Goal: Book appointment/travel/reservation

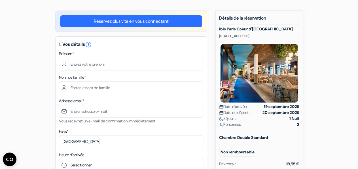
scroll to position [40, 0]
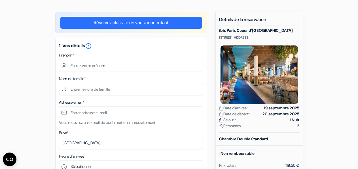
click at [113, 73] on div "1. Vos détails error_outline Prénom * Nom de famille * Adresse email * Vous rec…" at bounding box center [131, 136] width 152 height 196
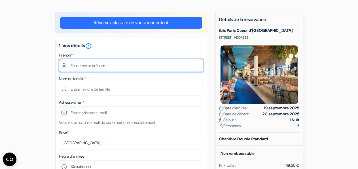
click at [93, 67] on input "text" at bounding box center [131, 65] width 144 height 13
type input "Tasnim"
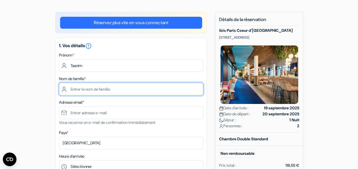
click at [79, 91] on input "text" at bounding box center [131, 89] width 144 height 13
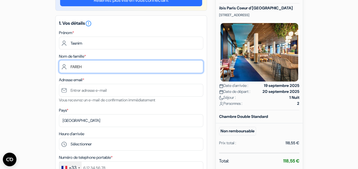
scroll to position [61, 0]
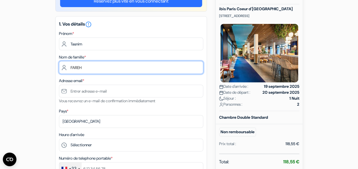
type input "FAREH"
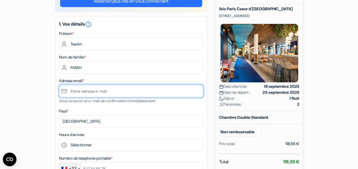
click at [89, 93] on input "text" at bounding box center [131, 91] width 144 height 13
type input "f"
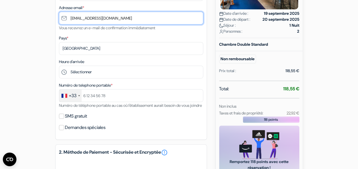
scroll to position [134, 0]
type input "[EMAIL_ADDRESS][DOMAIN_NAME]"
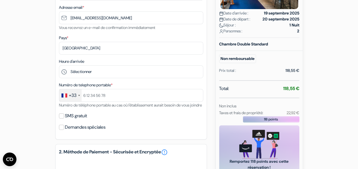
click at [95, 103] on div "Numéro de telephone portable * +33 [GEOGRAPHIC_DATA] +33 [GEOGRAPHIC_DATA] +44 …" at bounding box center [131, 94] width 144 height 27
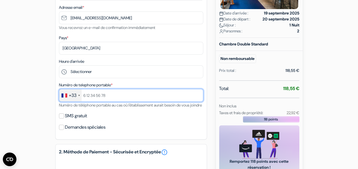
click at [92, 94] on input "text" at bounding box center [131, 95] width 144 height 13
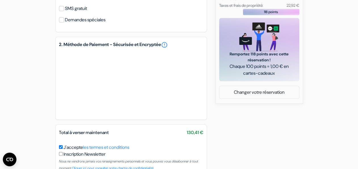
scroll to position [245, 0]
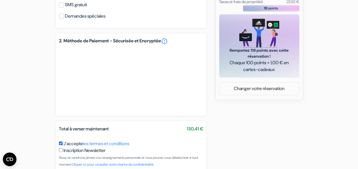
type input "678120787"
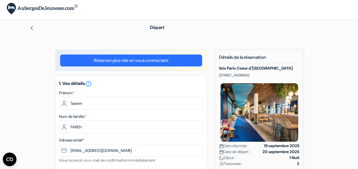
scroll to position [1, 0]
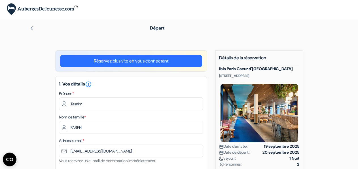
drag, startPoint x: 279, startPoint y: 74, endPoint x: 218, endPoint y: 75, distance: 61.0
copy p "[STREET_ADDRESS]"
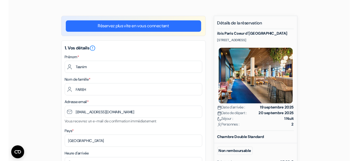
scroll to position [0, 0]
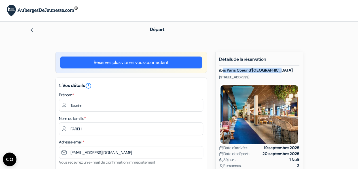
drag, startPoint x: 222, startPoint y: 71, endPoint x: 285, endPoint y: 67, distance: 63.4
drag, startPoint x: 285, startPoint y: 67, endPoint x: 214, endPoint y: 70, distance: 71.0
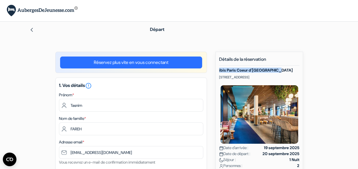
copy h5 "ibis Paris Coeur d'[GEOGRAPHIC_DATA]"
